Goal: Information Seeking & Learning: Learn about a topic

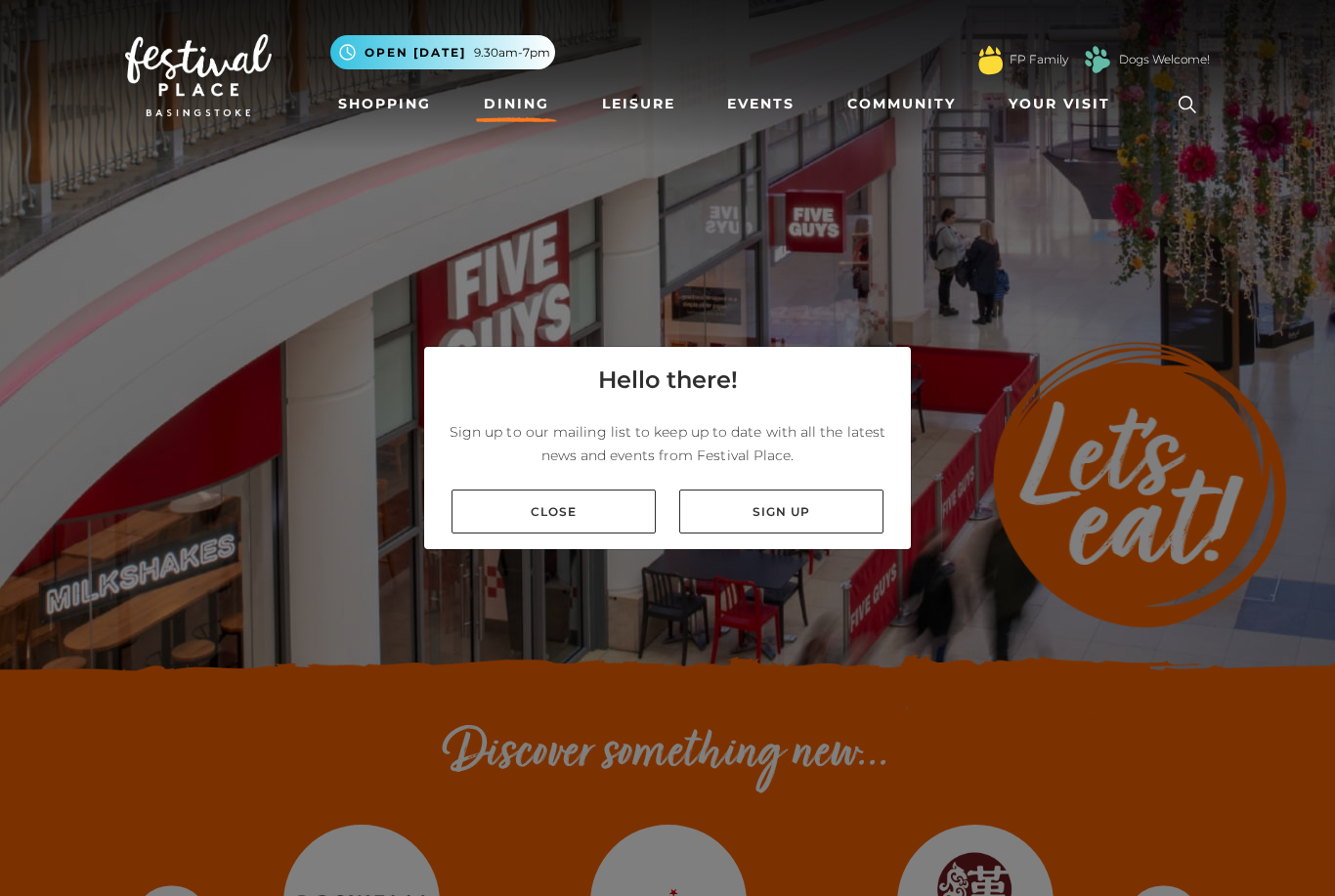
click at [471, 534] on link "Close" at bounding box center [553, 511] width 204 height 44
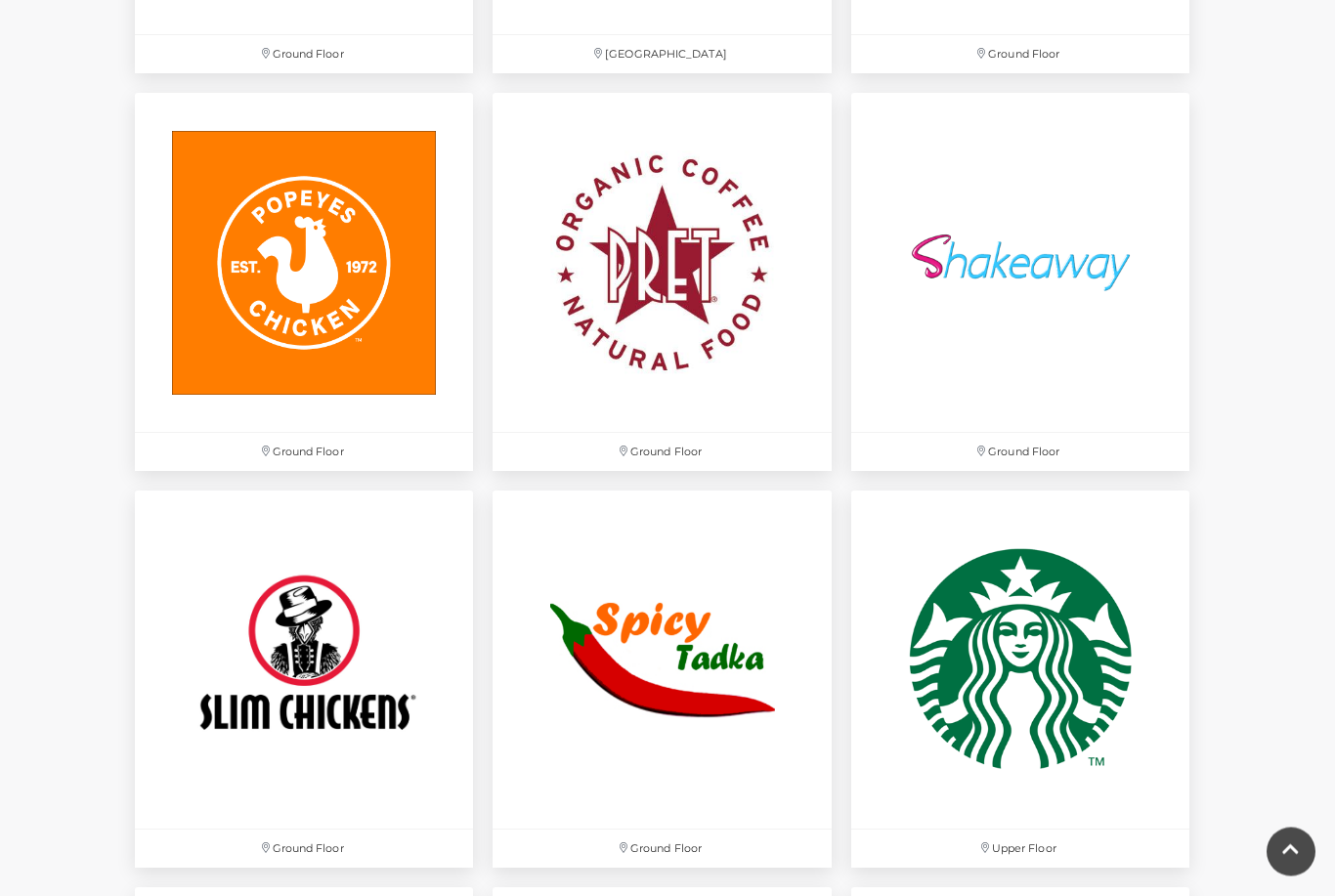
scroll to position [5574, 0]
click at [217, 347] on img at bounding box center [303, 261] width 338 height 338
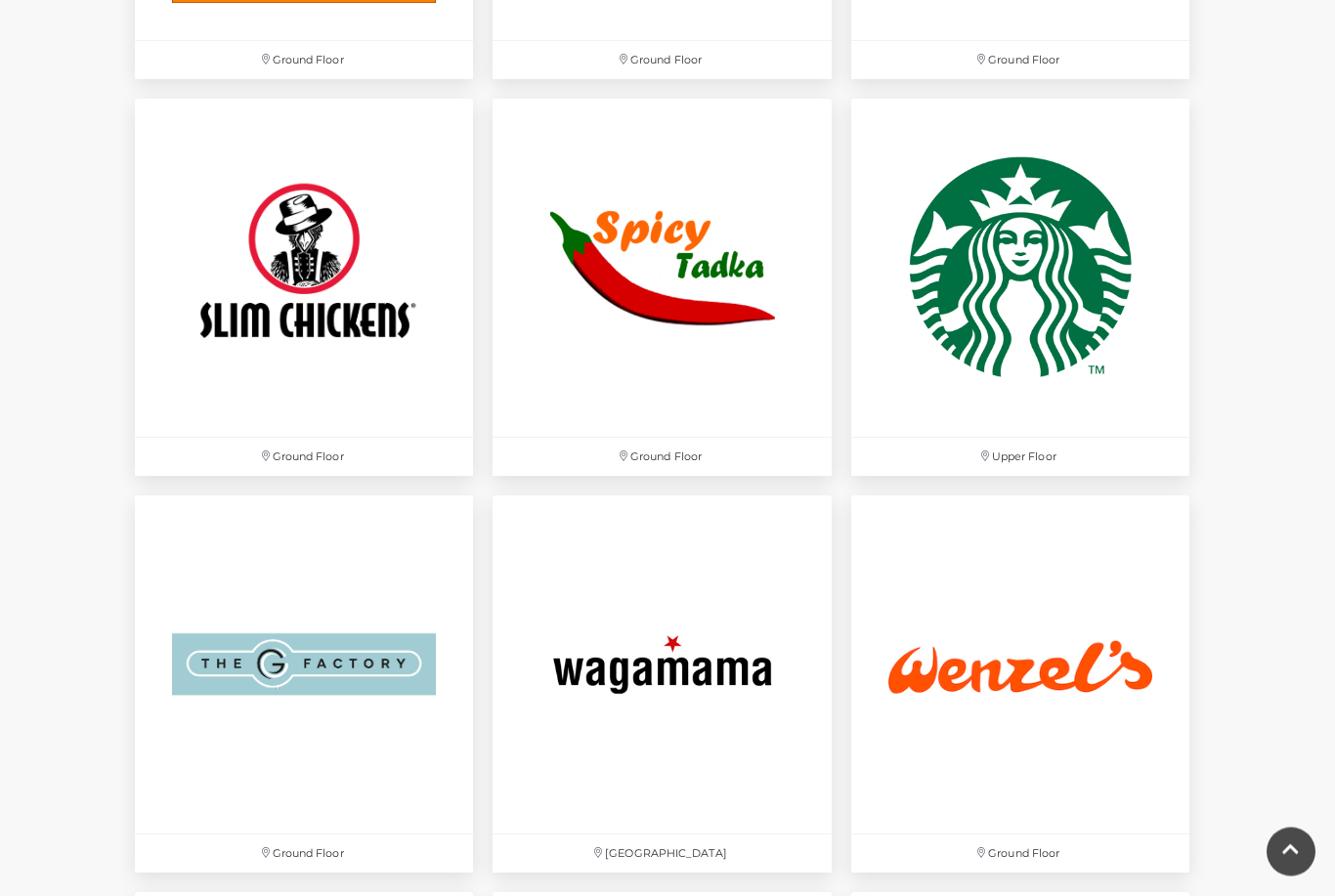
scroll to position [5966, 0]
click at [270, 288] on img at bounding box center [303, 267] width 338 height 338
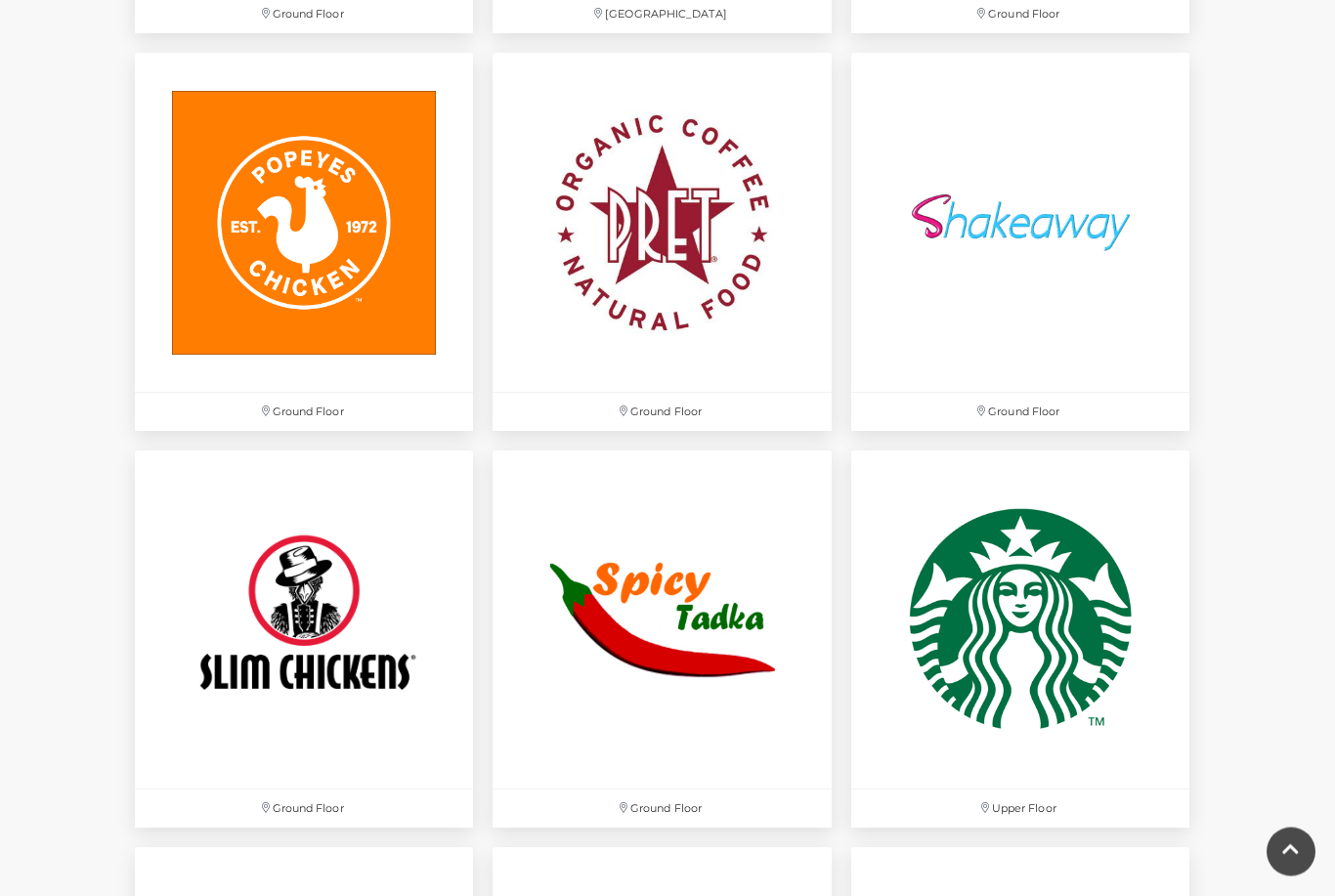
scroll to position [5361, 0]
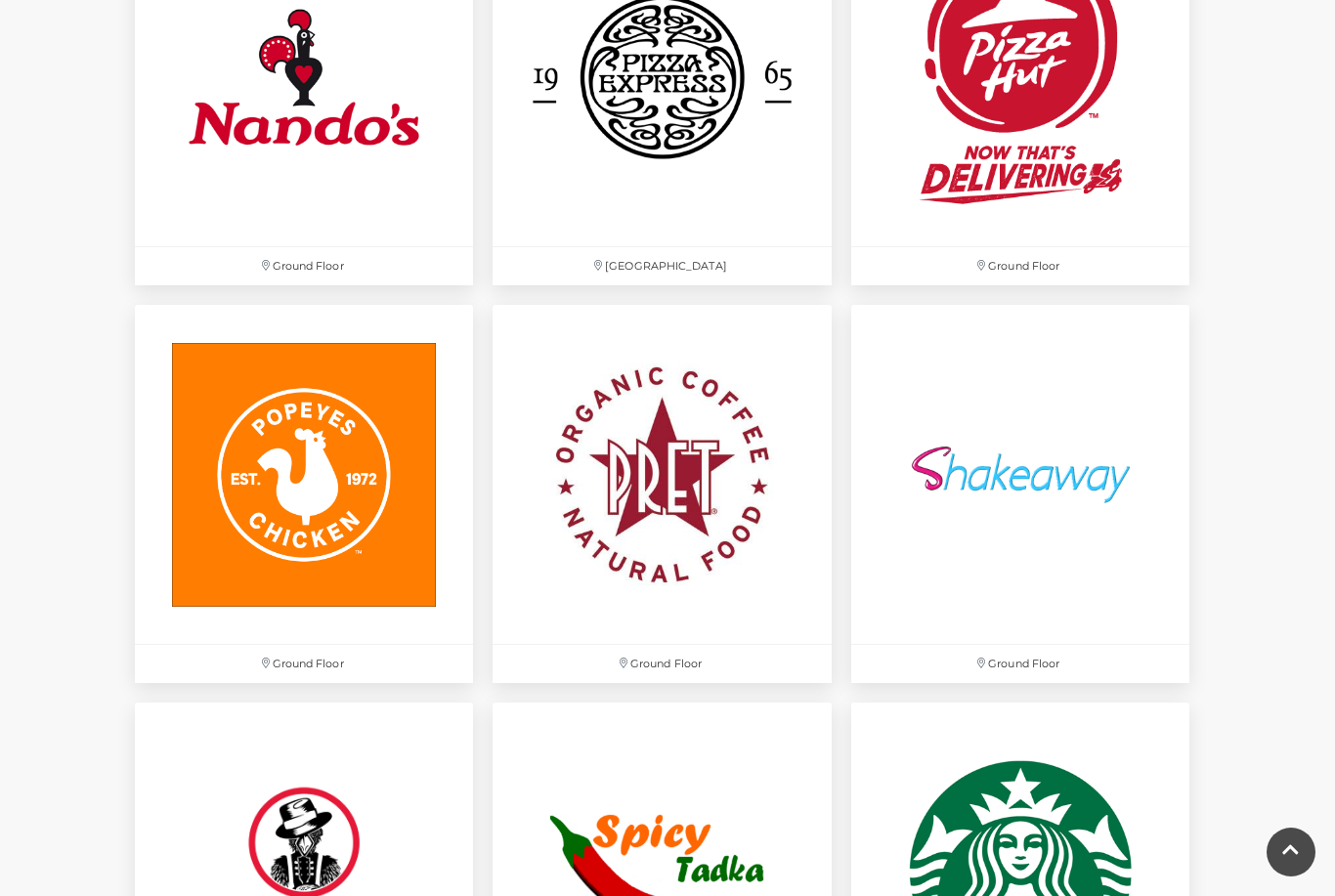
click at [228, 461] on img at bounding box center [303, 474] width 338 height 338
click at [256, 428] on img at bounding box center [303, 474] width 338 height 338
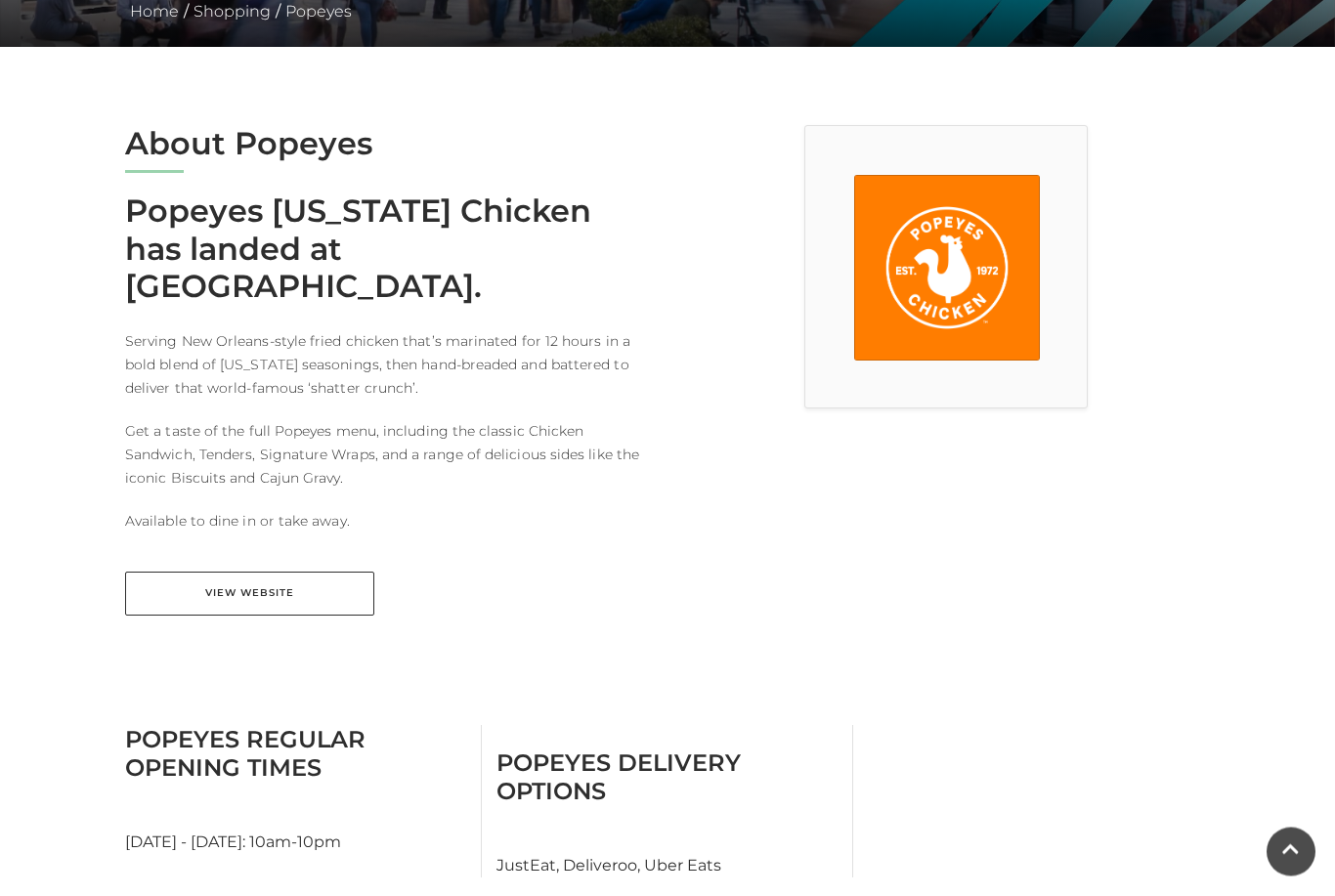
scroll to position [463, 0]
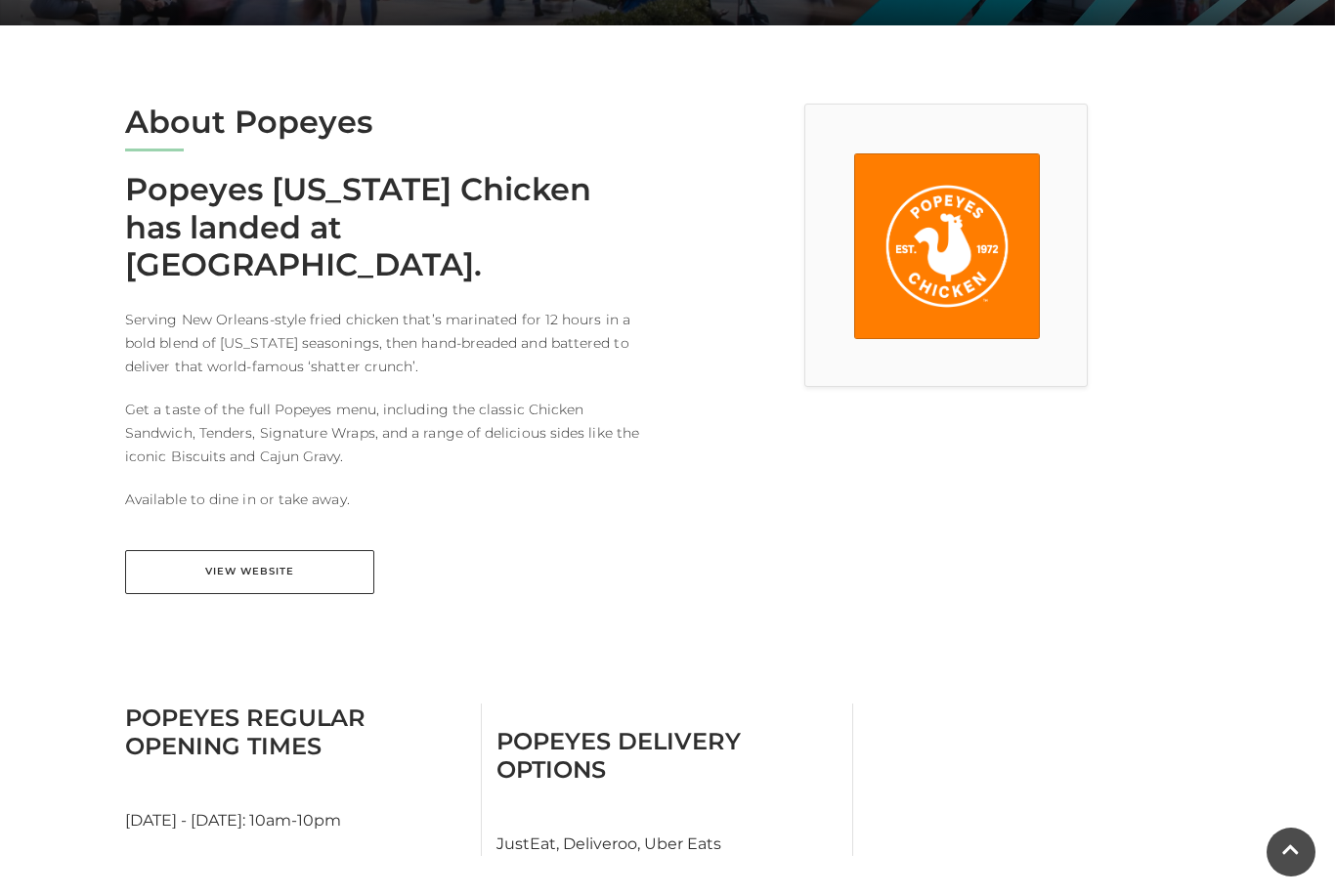
click at [173, 550] on link "View Website" at bounding box center [249, 572] width 249 height 44
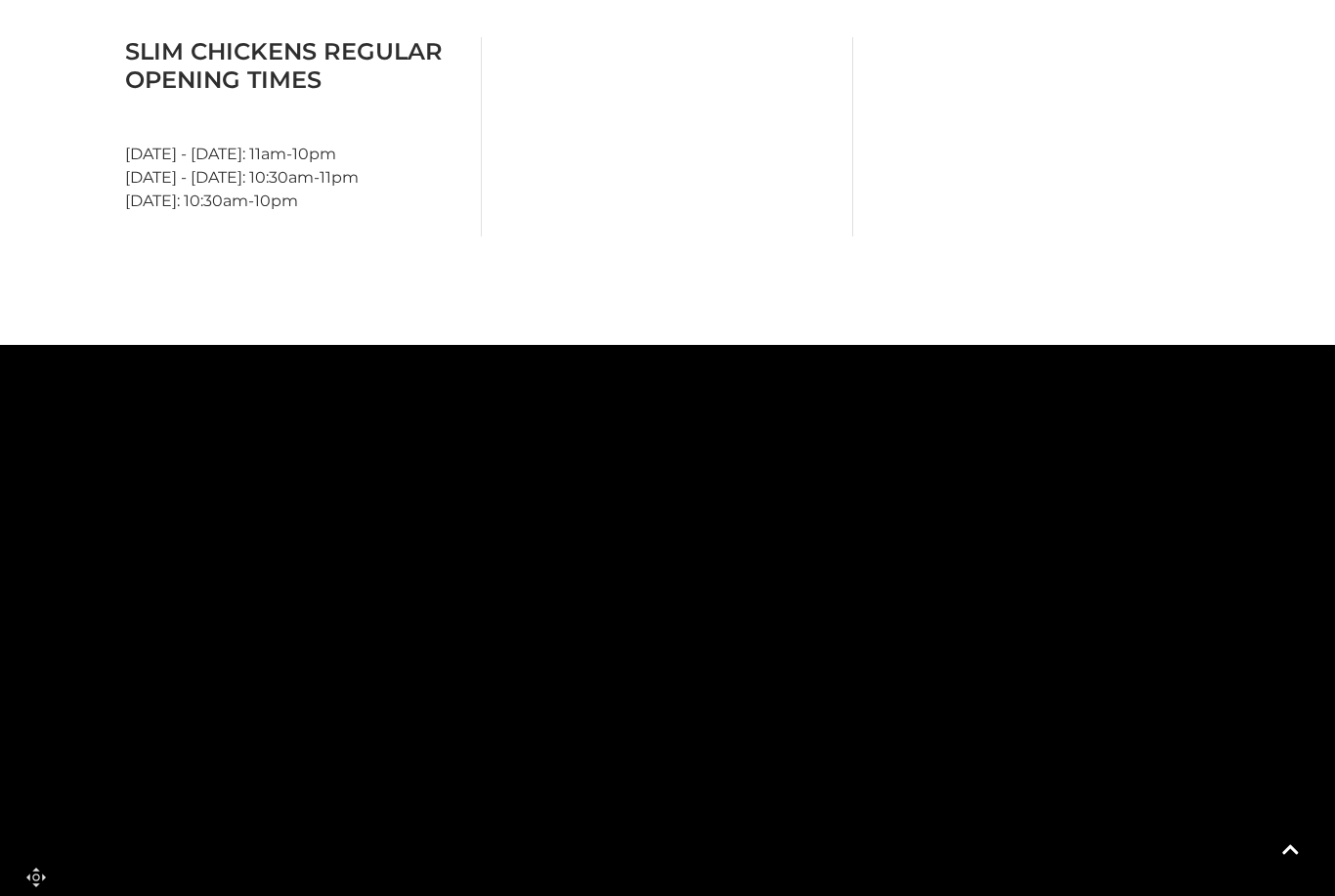
scroll to position [1031, 0]
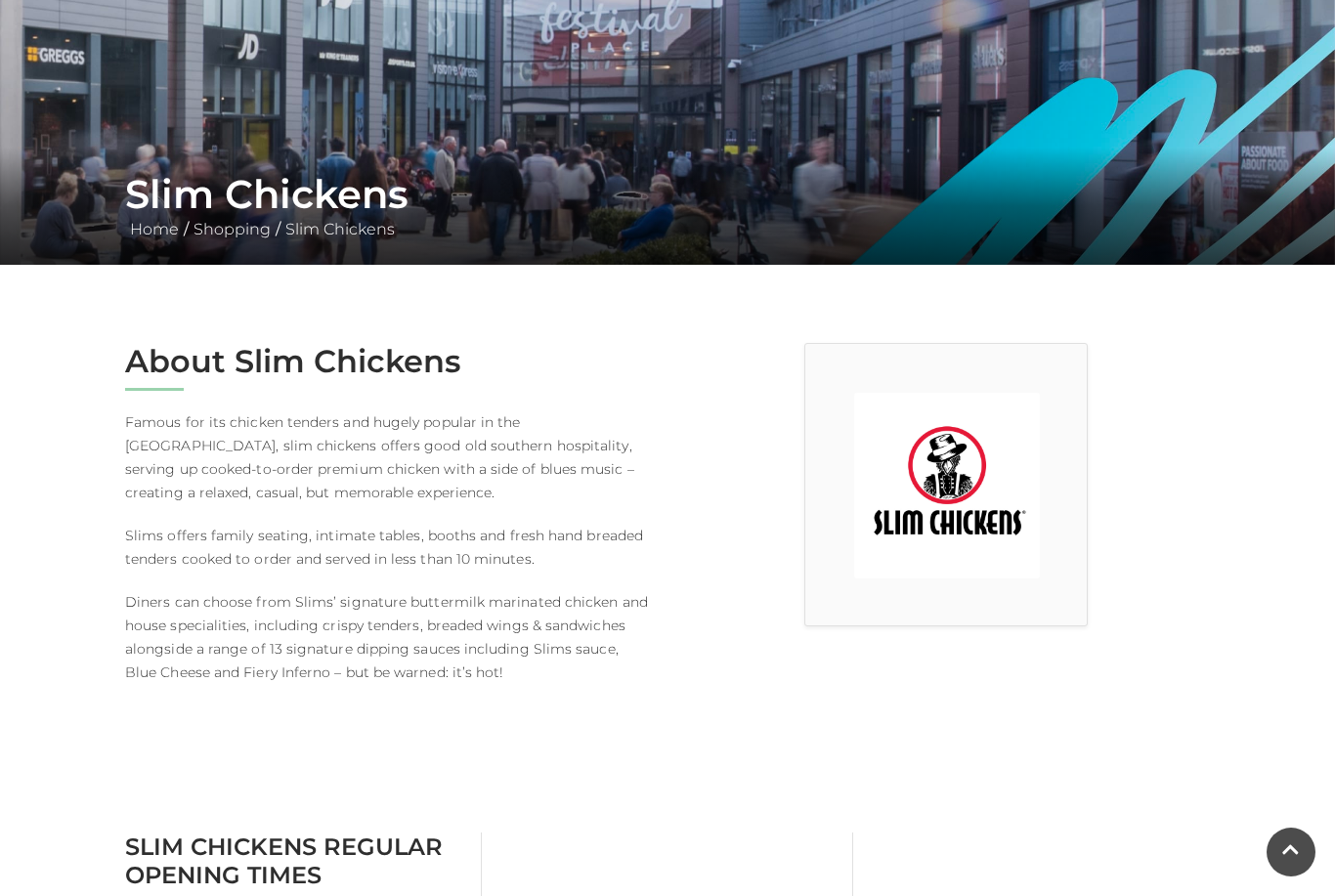
scroll to position [195, 0]
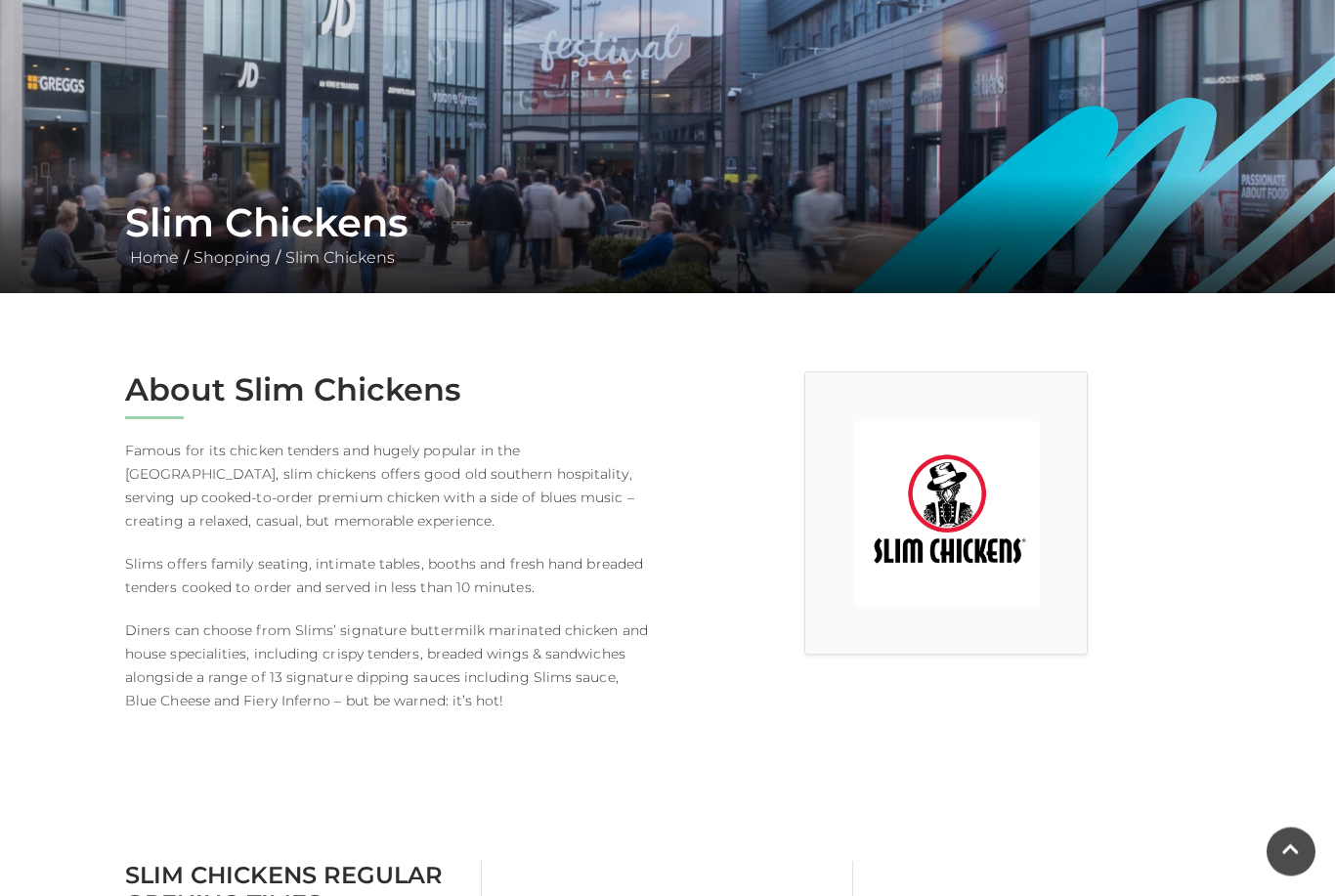
click at [940, 561] on img at bounding box center [947, 515] width 186 height 186
click at [884, 502] on img at bounding box center [947, 515] width 186 height 186
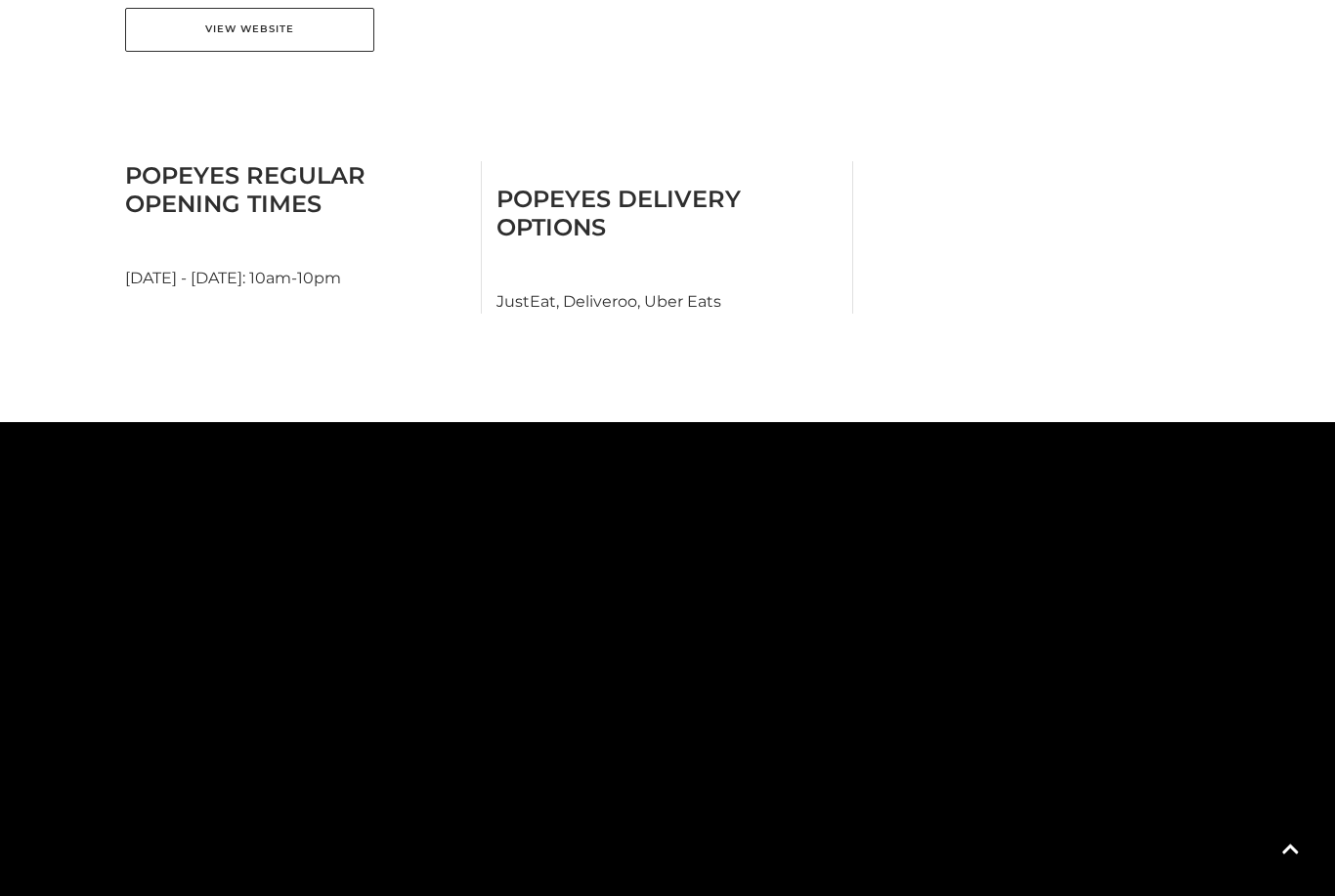
scroll to position [1016, 0]
